Goal: Register for event/course

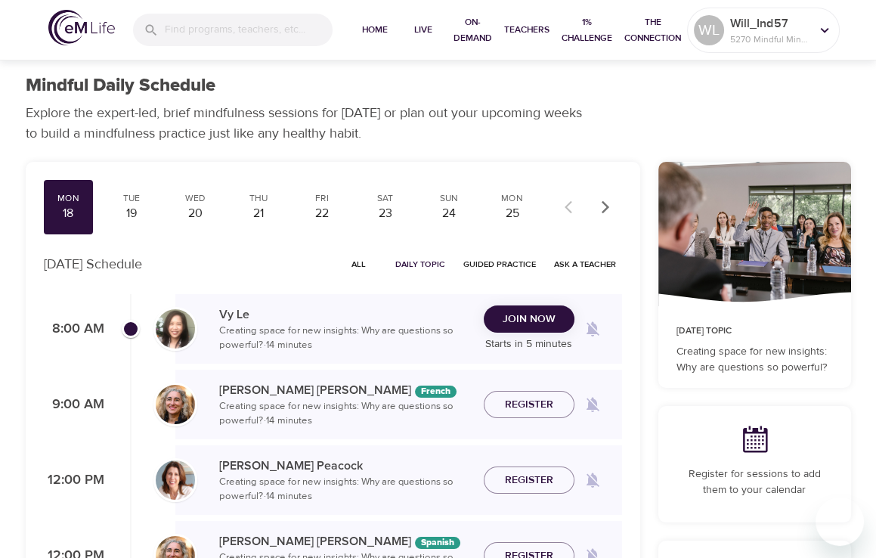
click at [524, 316] on span "Join Now" at bounding box center [528, 319] width 53 height 19
click at [524, 316] on div "Join Now Starts in 5 minutes" at bounding box center [529, 329] width 91 height 48
click at [523, 318] on span "Join Now" at bounding box center [528, 319] width 53 height 19
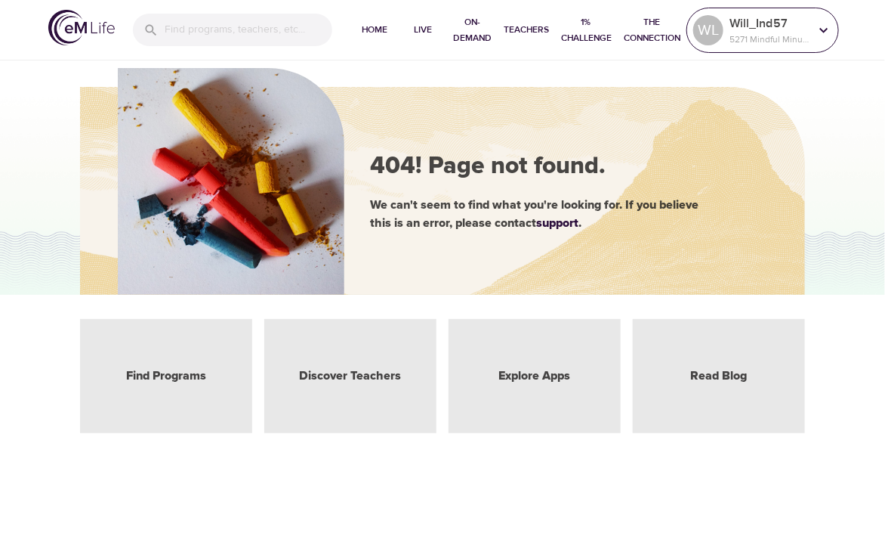
click at [749, 20] on p "Will_Ind57" at bounding box center [770, 23] width 80 height 18
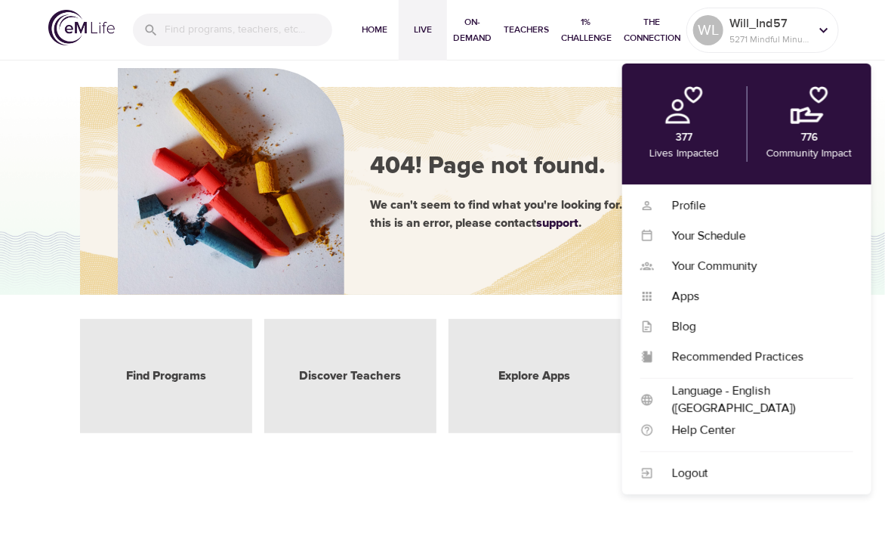
click at [423, 56] on button "Live" at bounding box center [423, 30] width 48 height 60
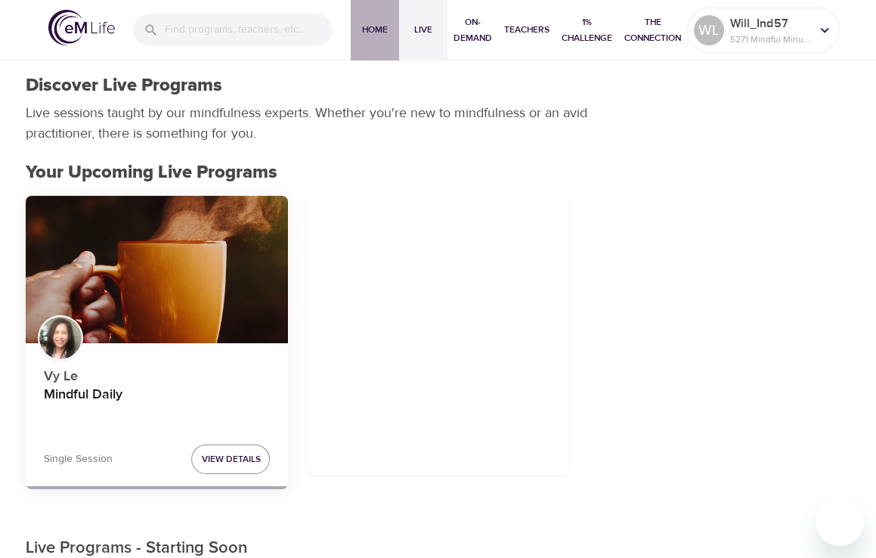
click at [377, 27] on span "Home" at bounding box center [375, 30] width 36 height 16
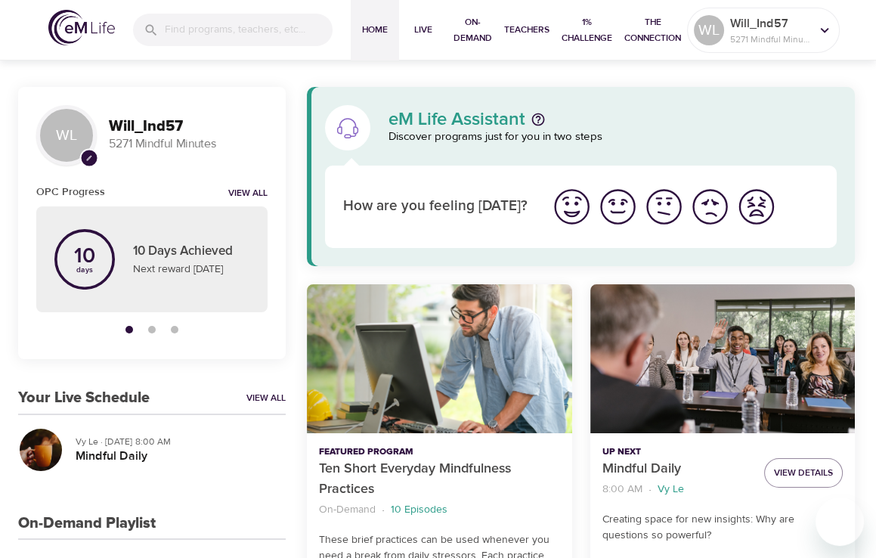
scroll to position [229, 0]
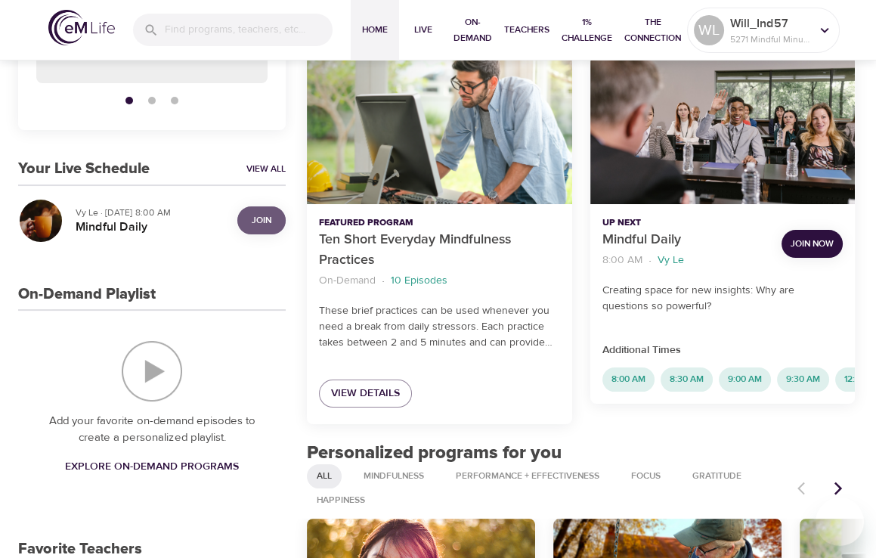
click at [267, 221] on span "Join" at bounding box center [262, 220] width 20 height 16
